Goal: Check status: Check status

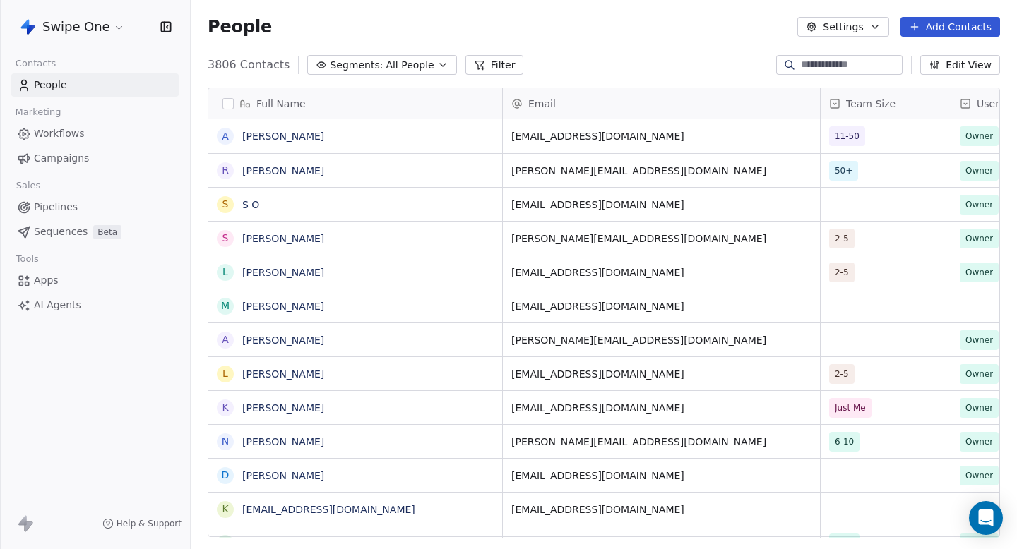
scroll to position [484, 826]
click at [84, 20] on html "Swipe One Contacts People Marketing Workflows Campaigns Sales Pipelines Sequenc…" at bounding box center [508, 274] width 1017 height 549
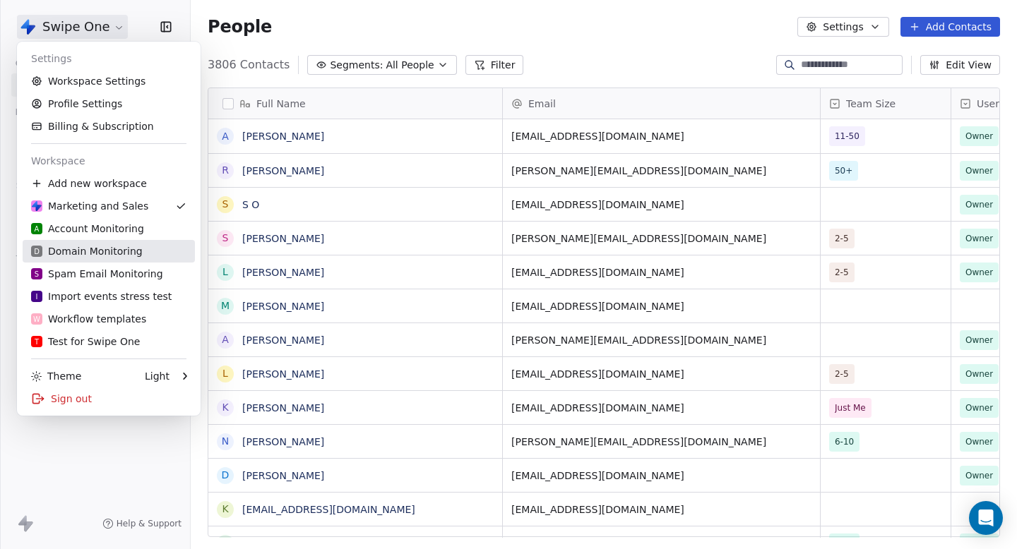
click at [102, 255] on div "D Domain Monitoring" at bounding box center [87, 251] width 112 height 14
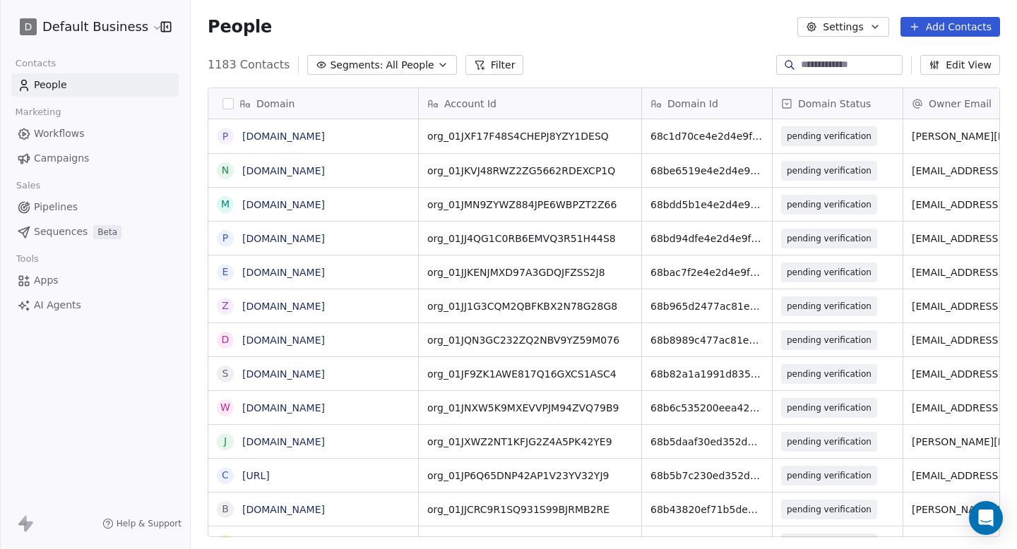
scroll to position [0, 28]
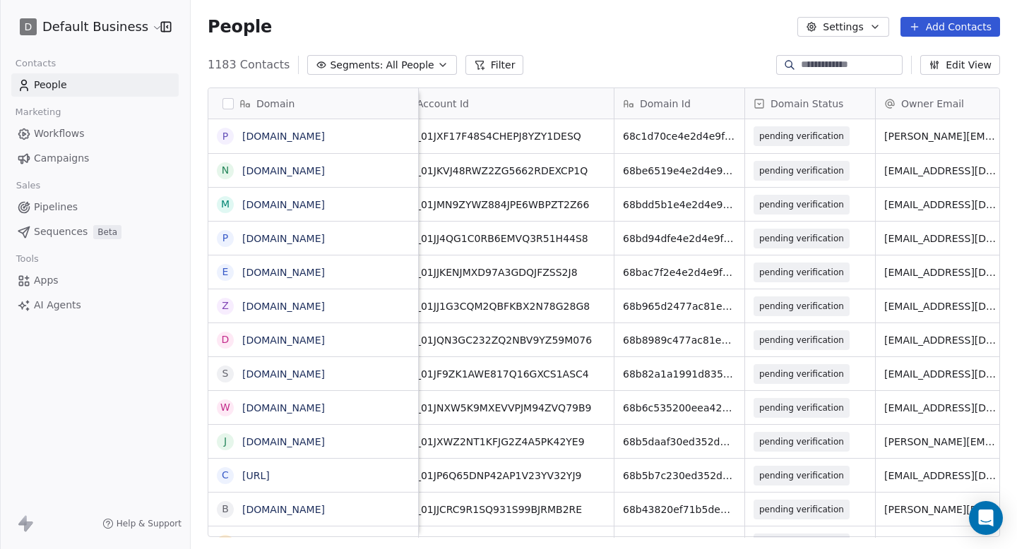
click at [790, 107] on span "Domain Status" at bounding box center [807, 104] width 73 height 14
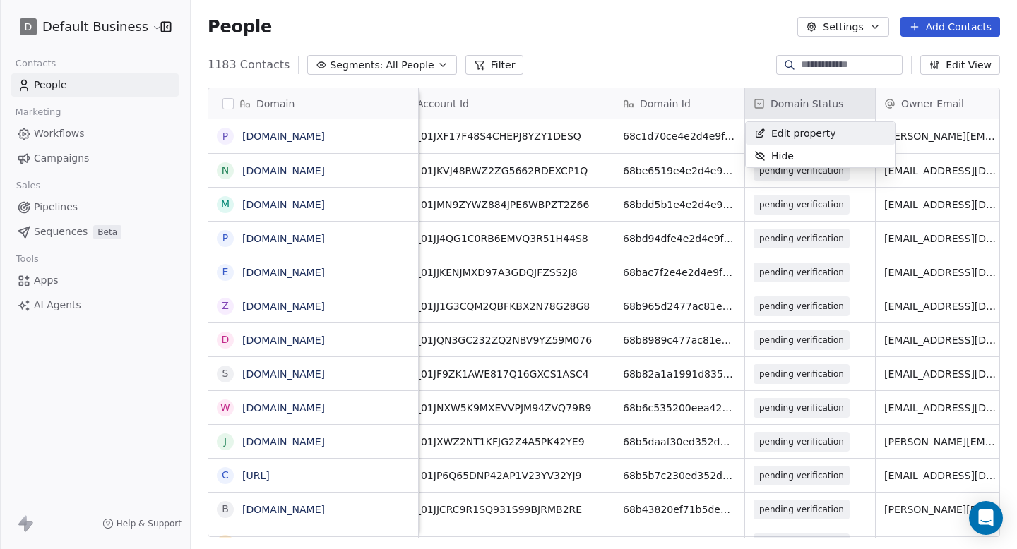
click at [665, 28] on html "D Default Business Contacts People Marketing Workflows Campaigns Sales Pipeline…" at bounding box center [508, 274] width 1017 height 549
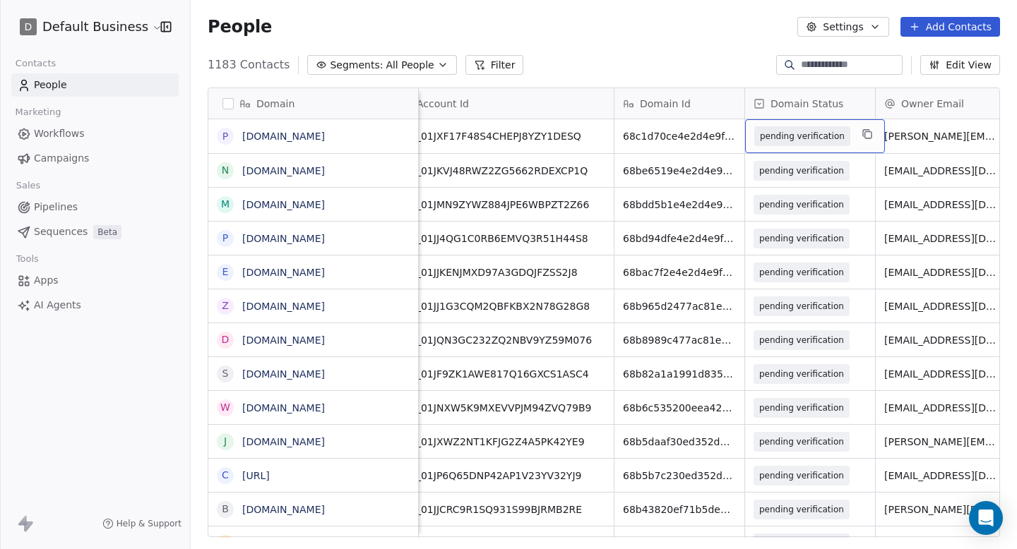
click at [801, 132] on span "pending verification" at bounding box center [802, 136] width 85 height 14
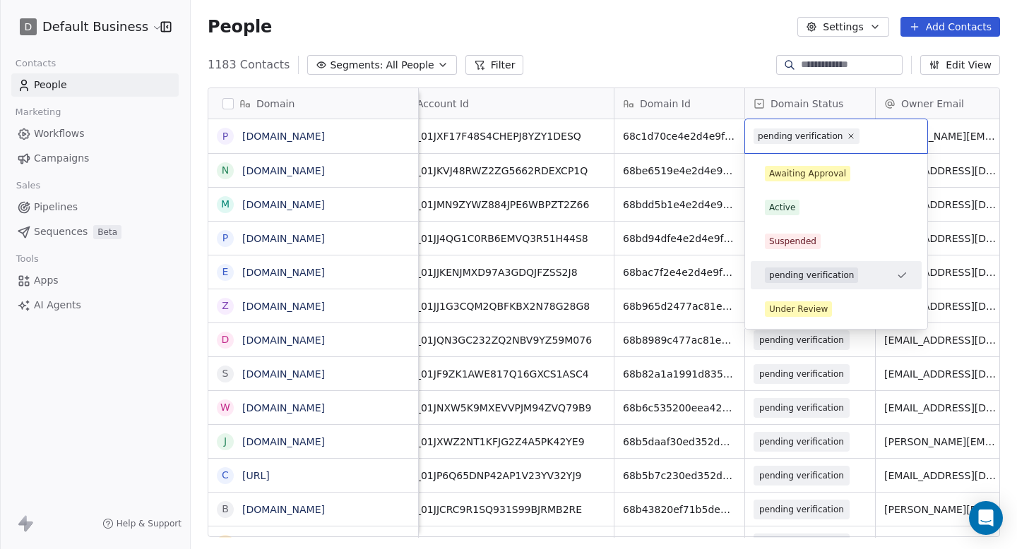
click at [615, 62] on html "D Default Business Contacts People Marketing Workflows Campaigns Sales Pipeline…" at bounding box center [508, 274] width 1017 height 549
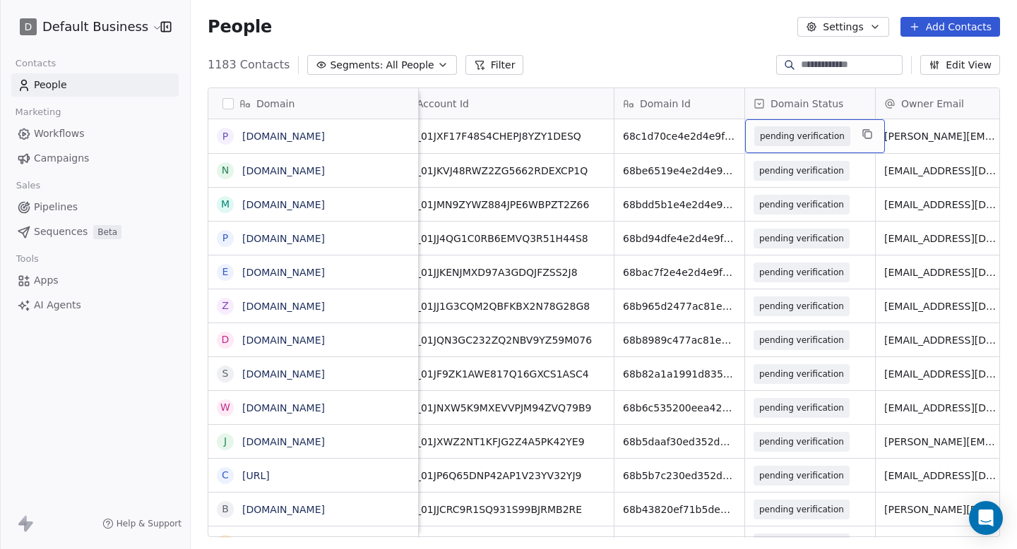
click at [803, 136] on span "pending verification" at bounding box center [802, 136] width 85 height 14
click at [729, 63] on html "D Default Business Contacts People Marketing Workflows Campaigns Sales Pipeline…" at bounding box center [508, 274] width 1017 height 549
